Goal: Transaction & Acquisition: Purchase product/service

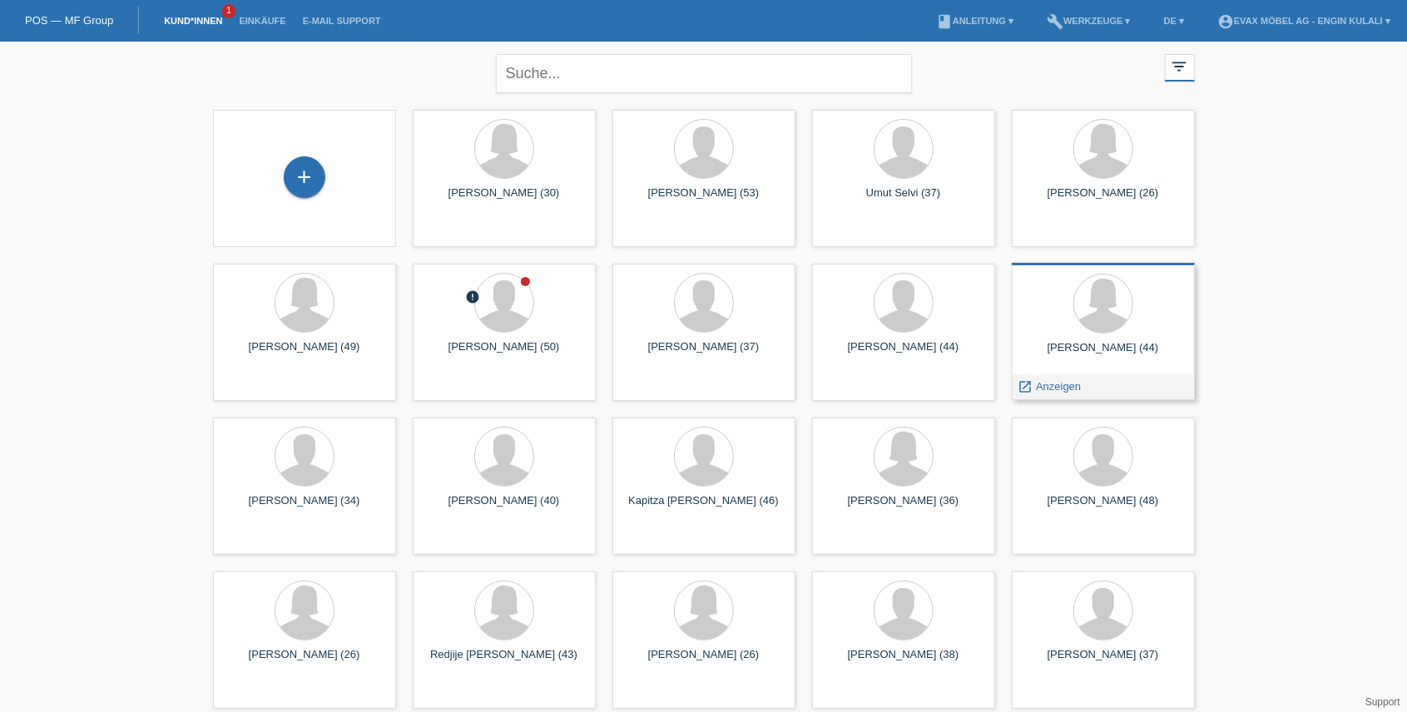
click at [1146, 328] on div at bounding box center [1103, 305] width 156 height 62
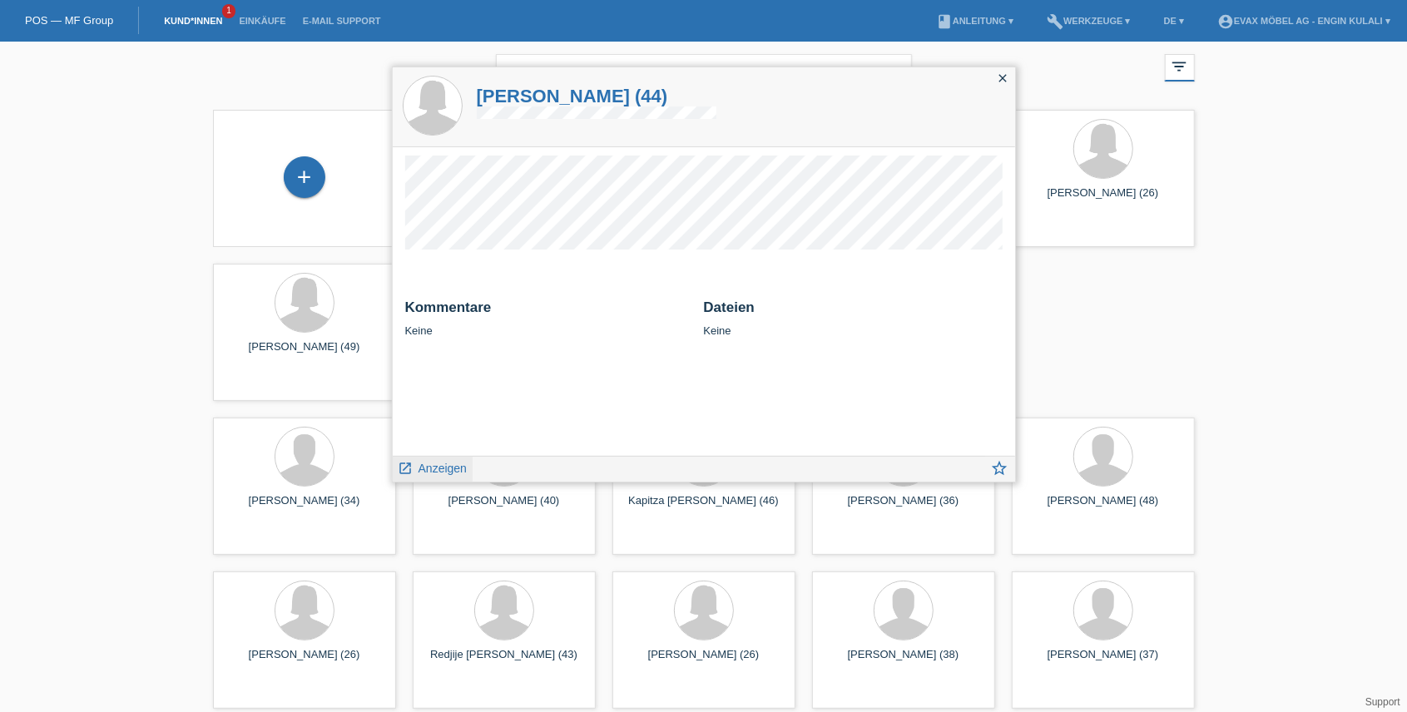
click at [453, 465] on span "Anzeigen" at bounding box center [442, 468] width 48 height 13
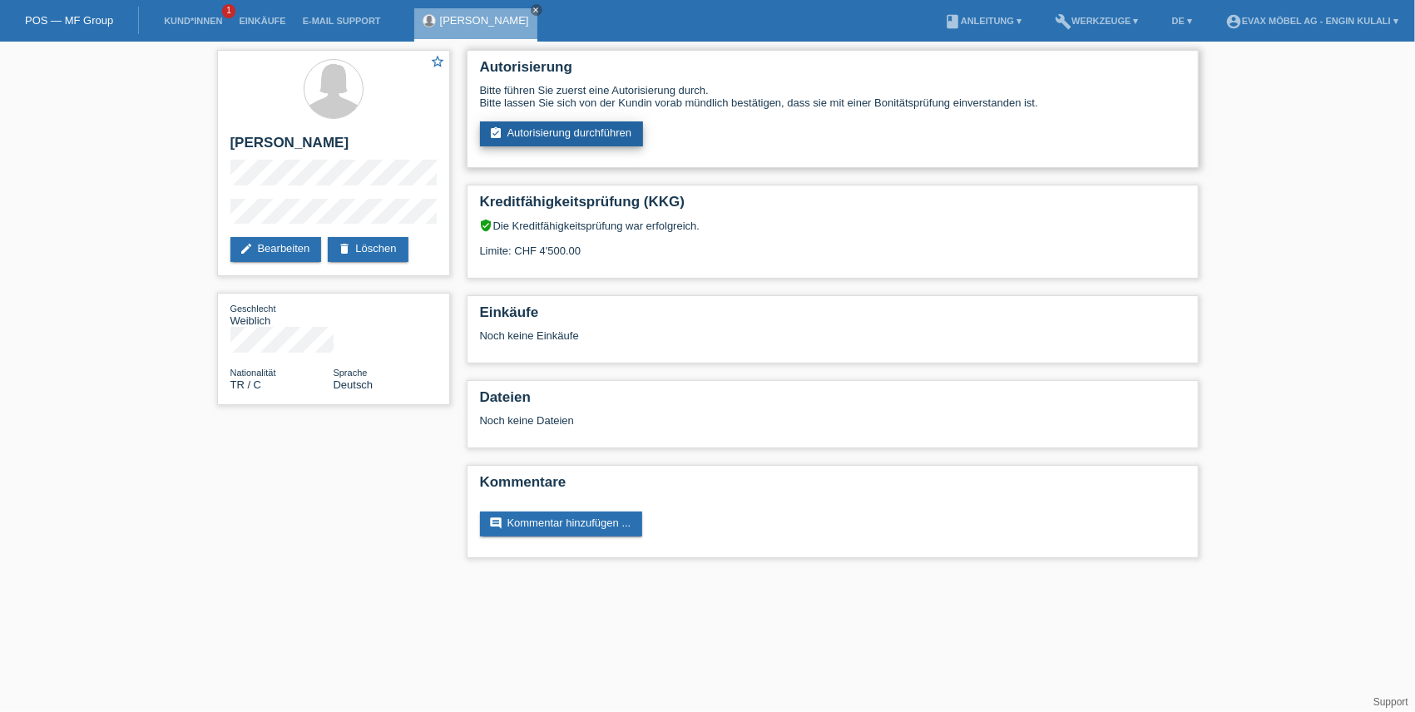
click at [597, 135] on link "assignment_turned_in Autorisierung durchführen" at bounding box center [562, 133] width 164 height 25
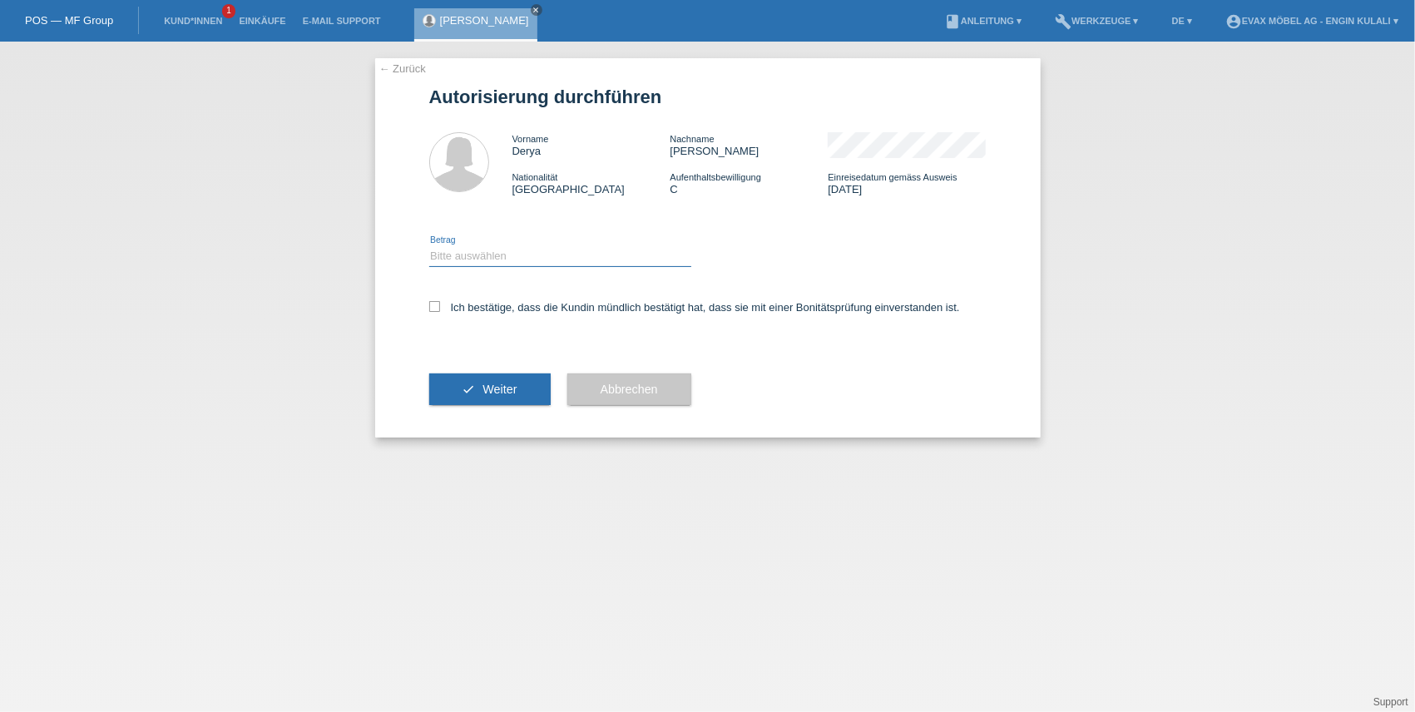
click at [479, 260] on select "Bitte auswählen CHF 1.00 - CHF 499.00 CHF 500.00 - CHF 1'999.00 CHF 2'000.00 - …" at bounding box center [560, 256] width 262 height 20
select select "3"
click at [429, 246] on select "Bitte auswählen CHF 1.00 - CHF 499.00 CHF 500.00 - CHF 1'999.00 CHF 2'000.00 - …" at bounding box center [560, 256] width 262 height 20
click at [458, 310] on label "Ich bestätige, dass die Kundin mündlich bestätigt hat, dass sie mit einer Bonit…" at bounding box center [694, 307] width 531 height 12
click at [440, 310] on input "Ich bestätige, dass die Kundin mündlich bestätigt hat, dass sie mit einer Bonit…" at bounding box center [434, 306] width 11 height 11
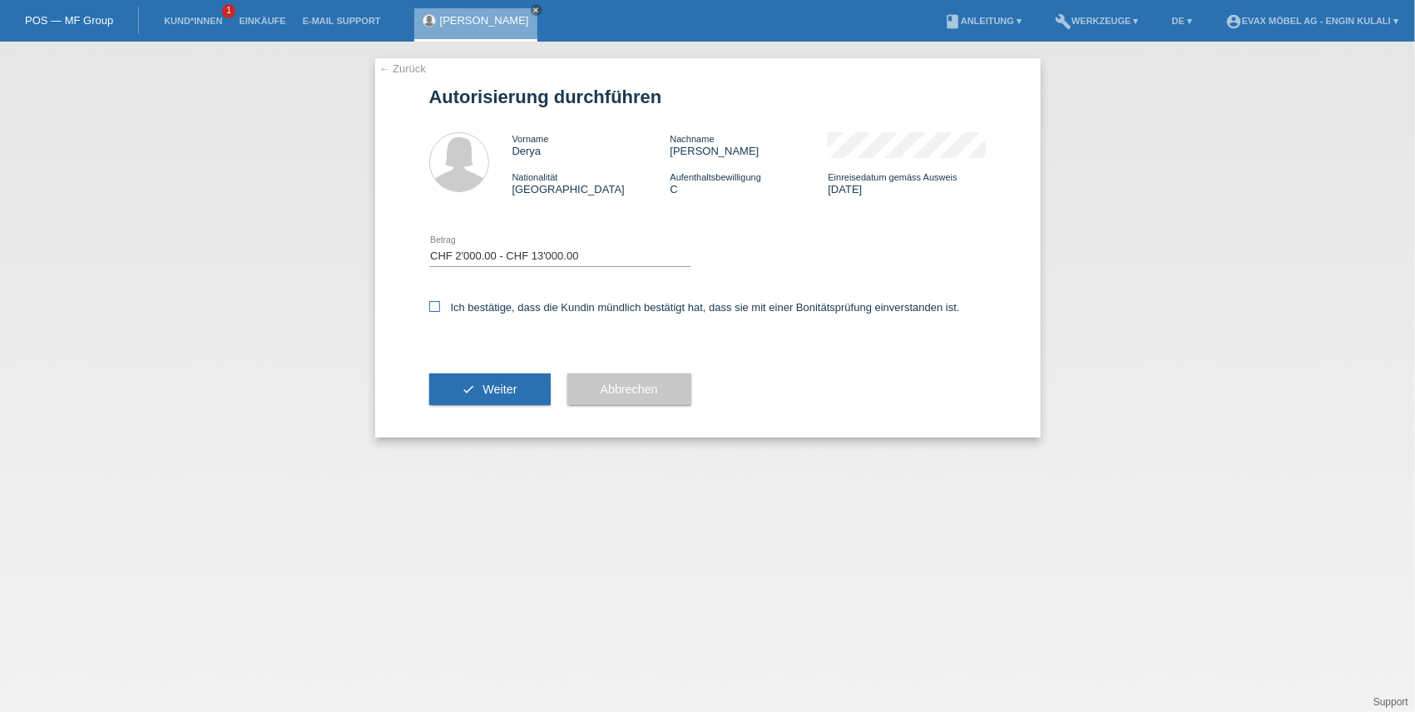
checkbox input "true"
click at [486, 393] on span "Weiter" at bounding box center [500, 389] width 34 height 13
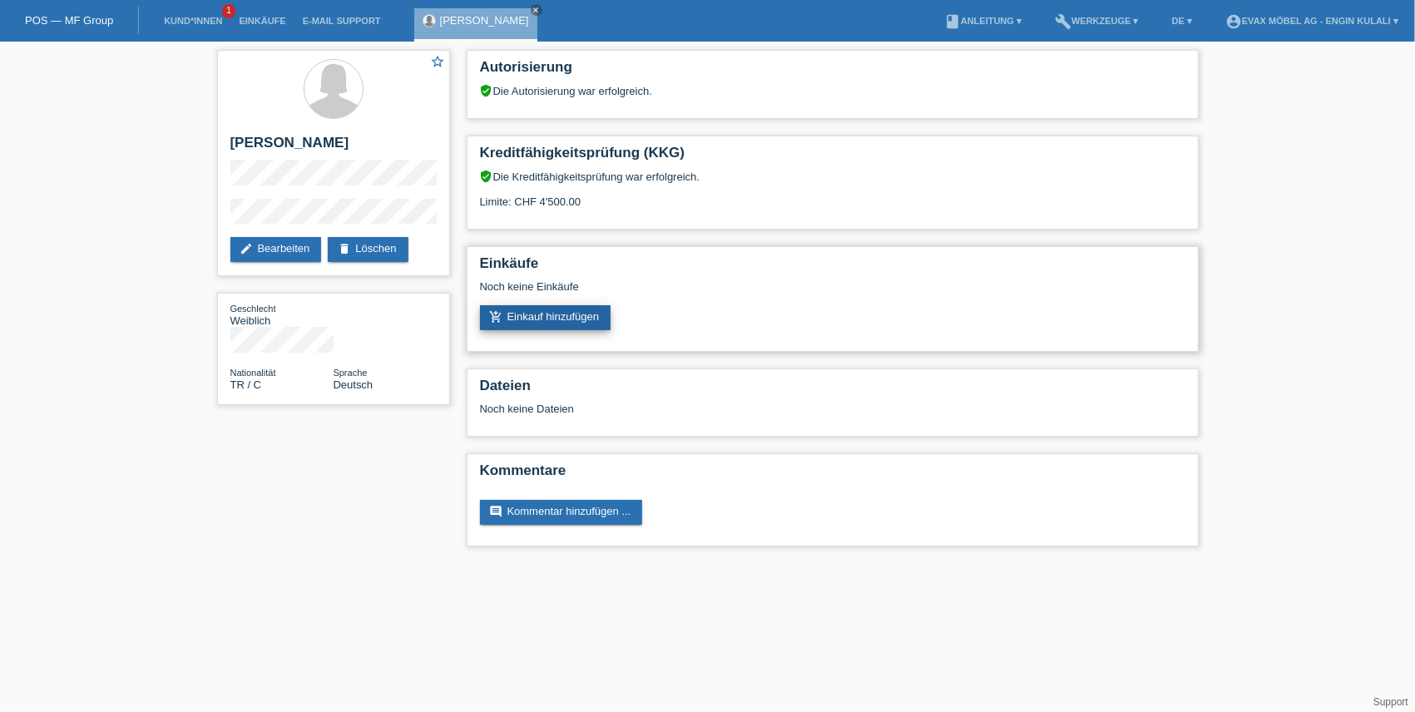
click at [547, 313] on link "add_shopping_cart Einkauf hinzufügen" at bounding box center [545, 317] width 131 height 25
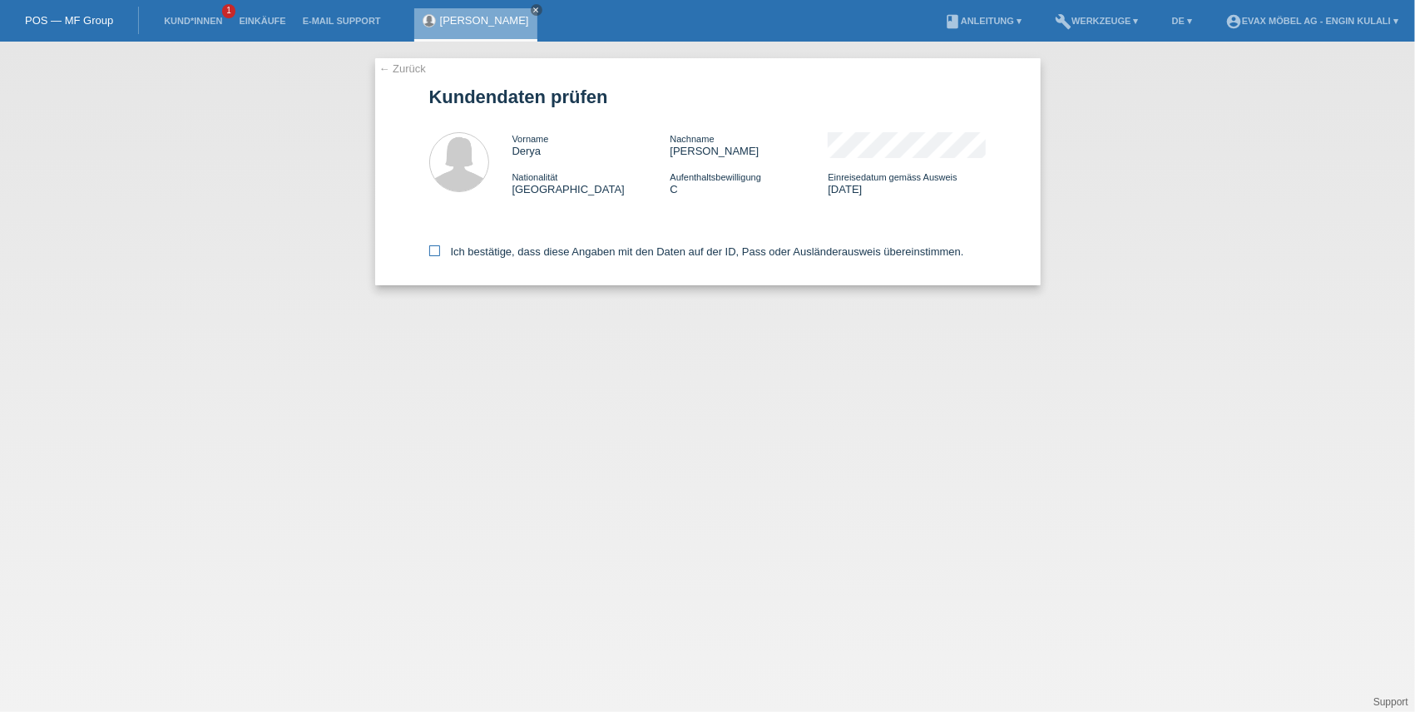
click at [441, 253] on label "Ich bestätige, dass diese Angaben mit den Daten auf der ID, Pass oder Ausländer…" at bounding box center [696, 251] width 535 height 12
click at [440, 253] on input "Ich bestätige, dass diese Angaben mit den Daten auf der ID, Pass oder Ausländer…" at bounding box center [434, 250] width 11 height 11
checkbox input "true"
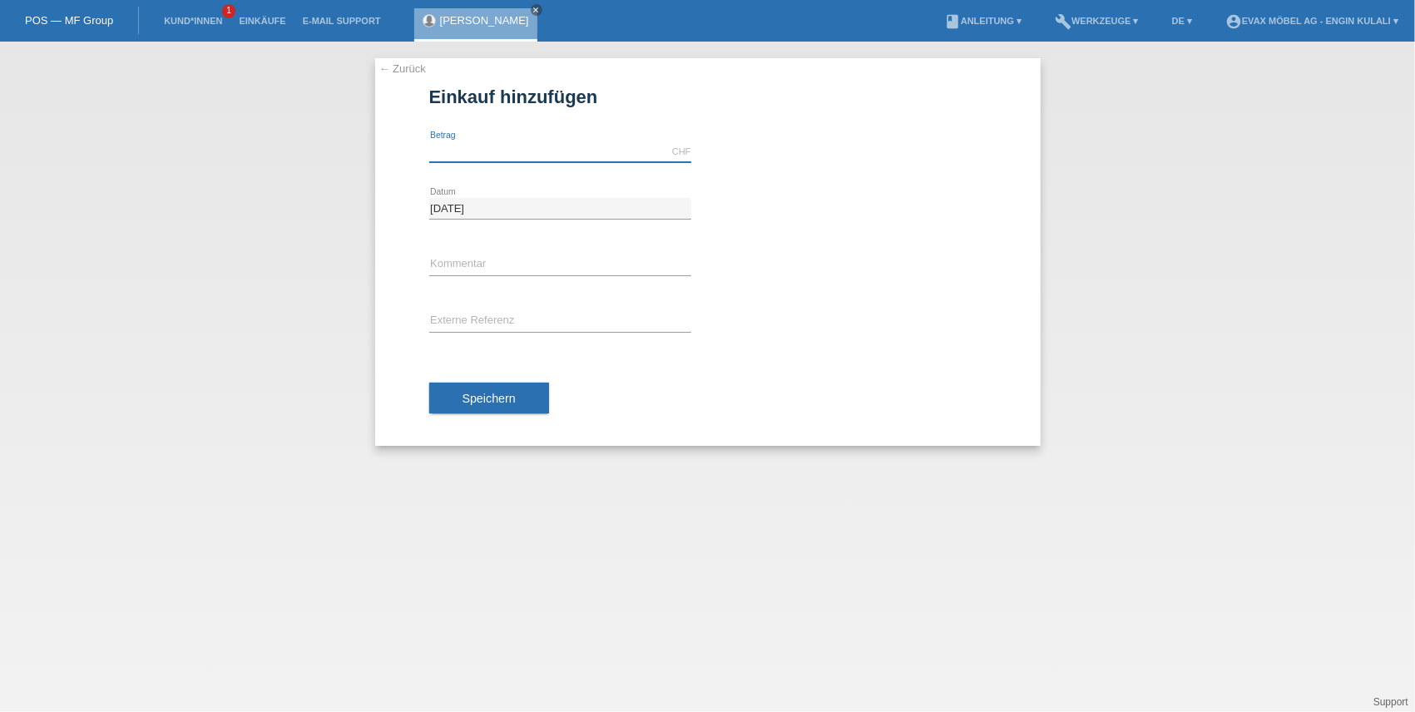
click at [543, 153] on input "text" at bounding box center [560, 151] width 262 height 21
type input "4500.00"
click at [486, 400] on span "Speichern" at bounding box center [489, 398] width 53 height 13
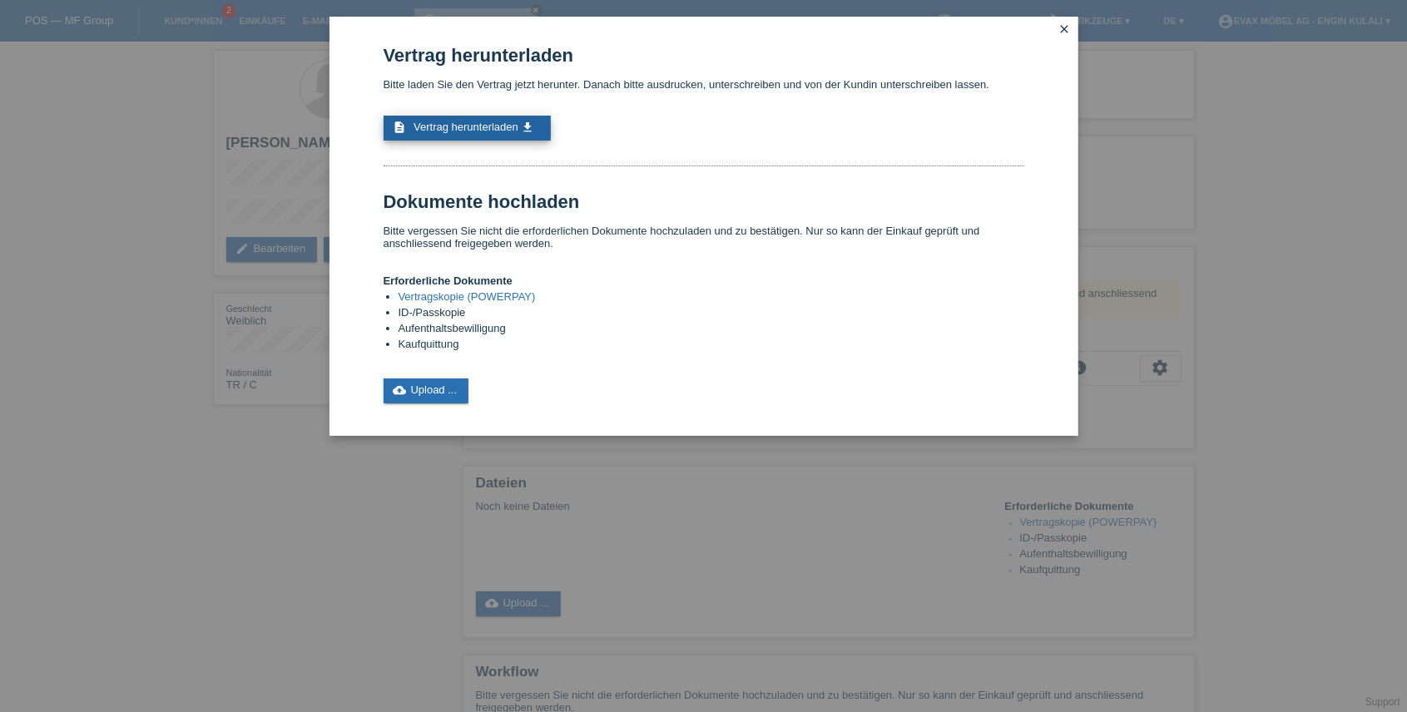
click at [516, 124] on span "Vertrag herunterladen" at bounding box center [466, 127] width 105 height 12
